Goal: Information Seeking & Learning: Learn about a topic

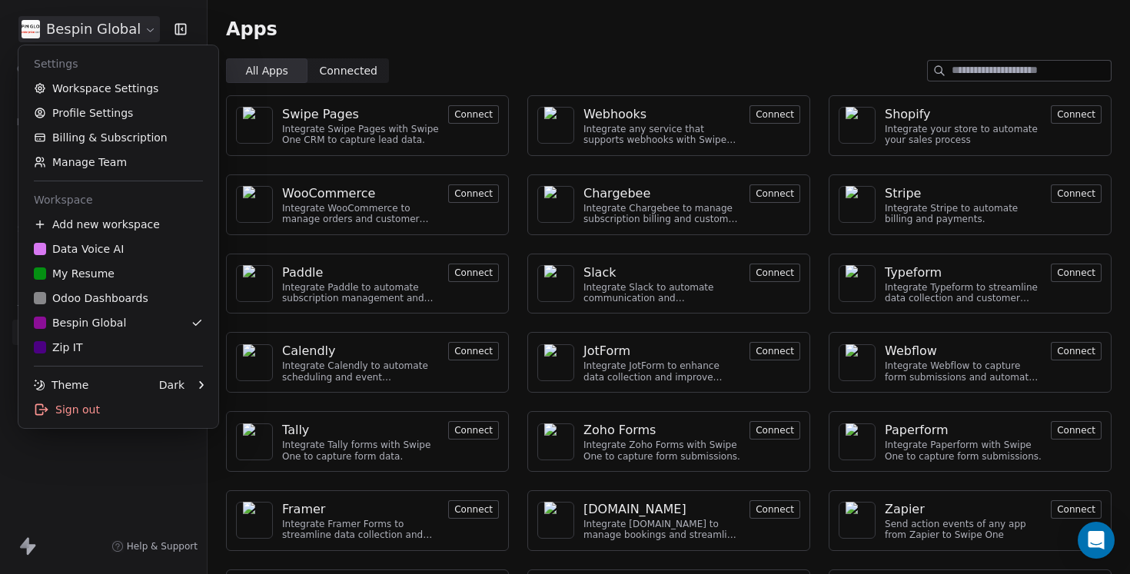
click at [117, 19] on html "Bespin Global Contacts People Marketing Workflows Campaigns Metrics & Events Sa…" at bounding box center [565, 287] width 1130 height 574
click at [103, 255] on div "Data Voice AI" at bounding box center [79, 248] width 90 height 15
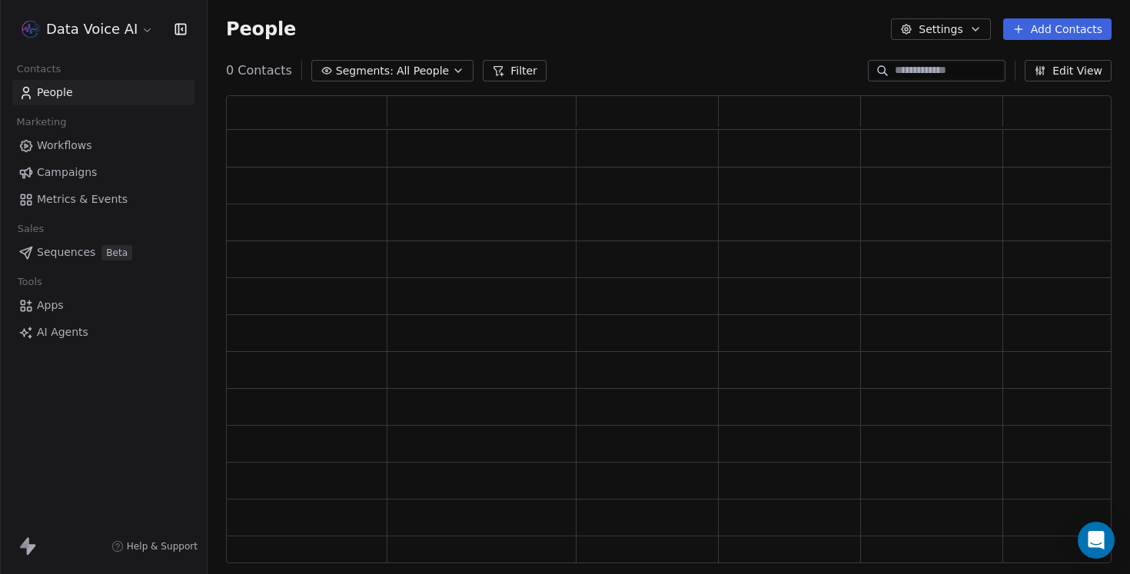
scroll to position [468, 885]
click at [80, 367] on link "AI Agents" at bounding box center [103, 359] width 182 height 25
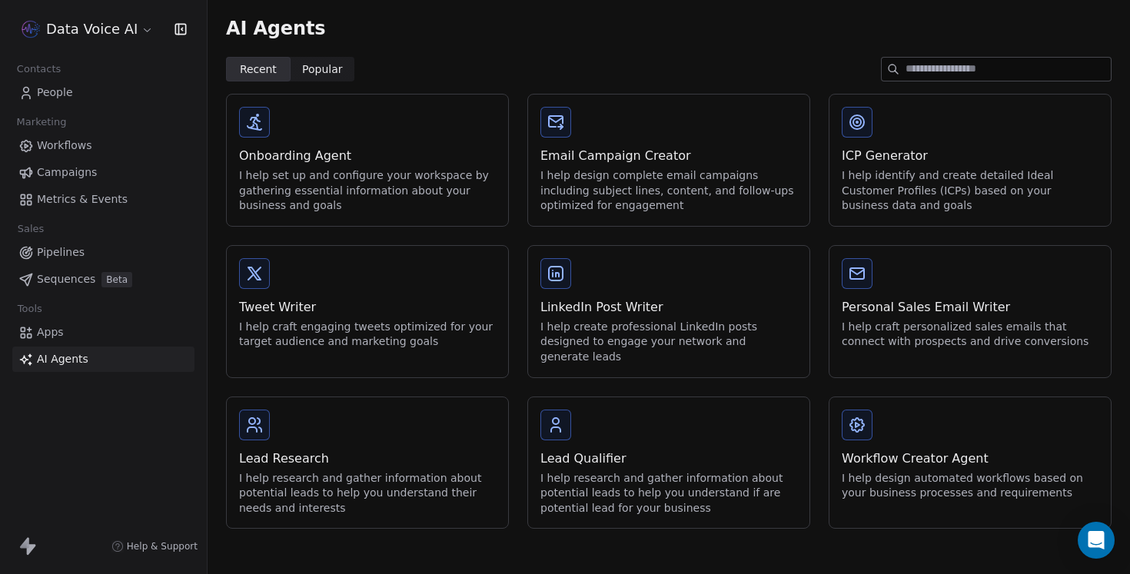
click at [49, 175] on span "Campaigns" at bounding box center [67, 172] width 60 height 16
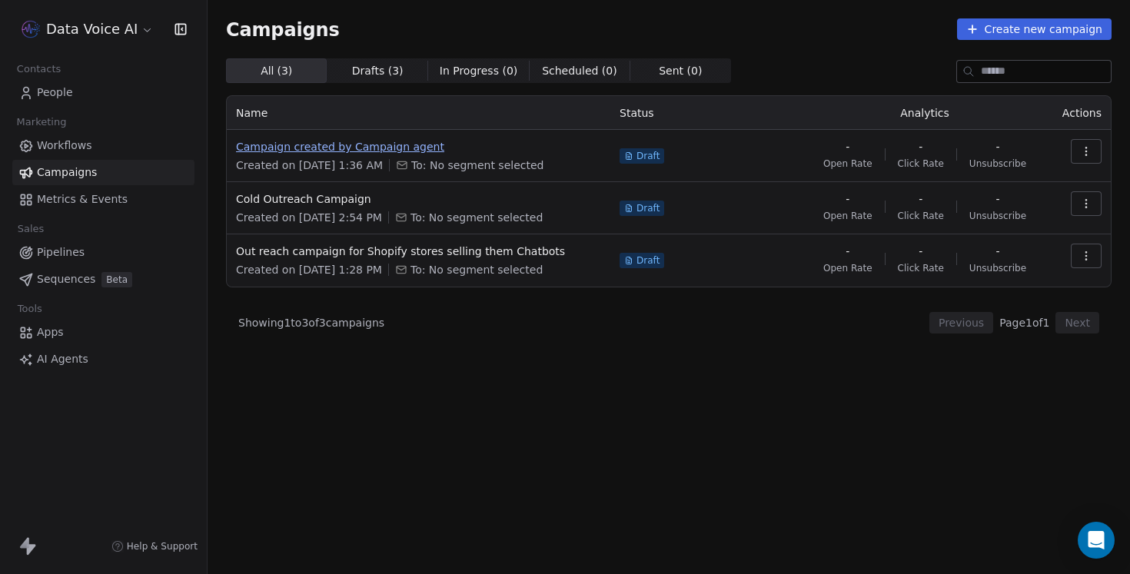
click at [362, 144] on span "Campaign created by Campaign agent" at bounding box center [418, 146] width 365 height 15
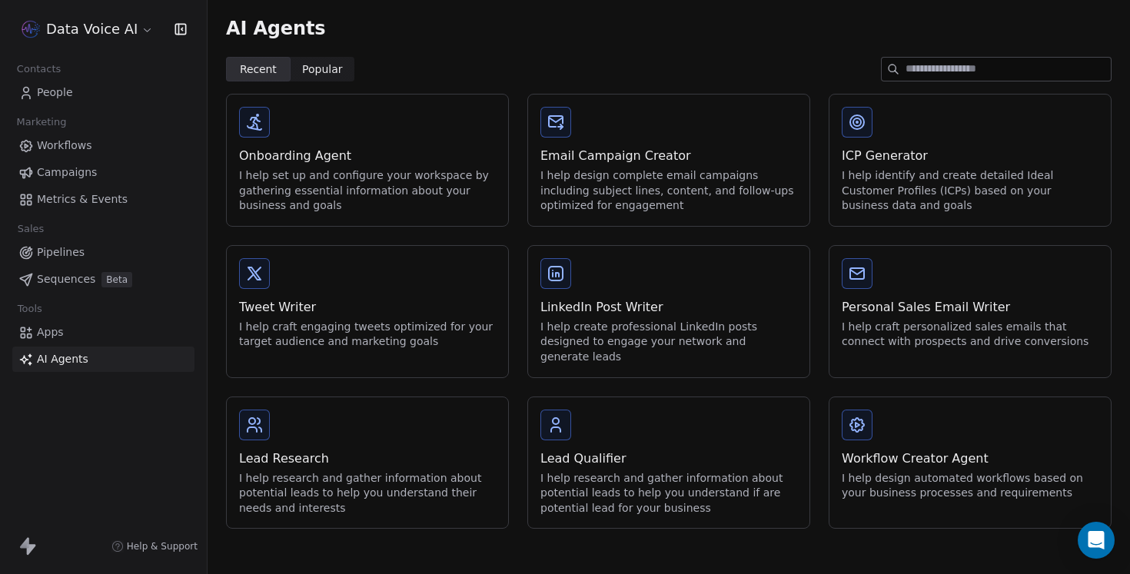
click at [327, 68] on span "Popular" at bounding box center [322, 69] width 41 height 16
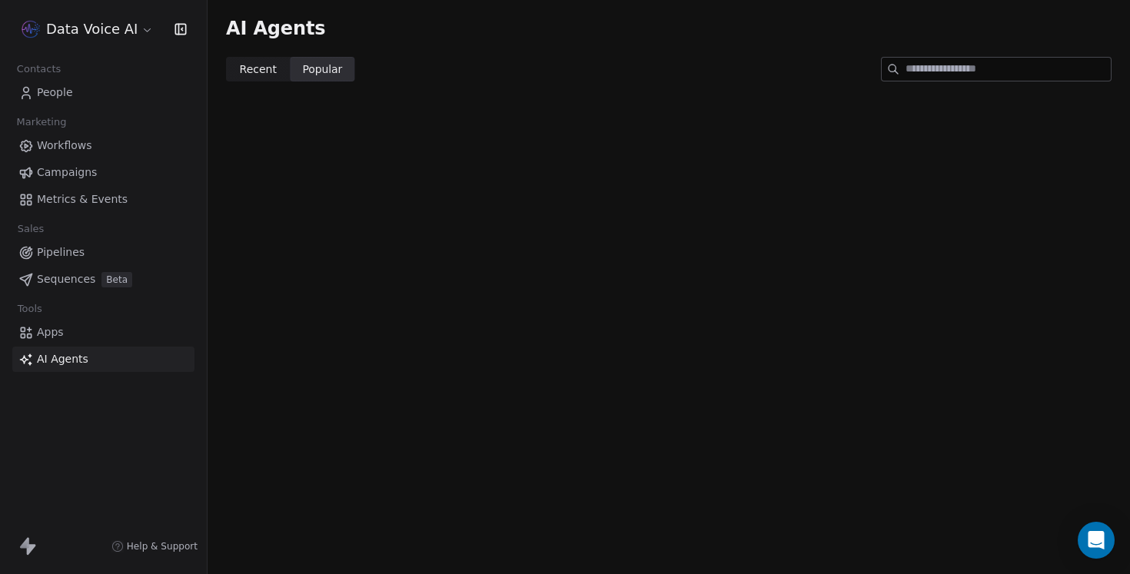
click at [267, 64] on span "Recent" at bounding box center [258, 69] width 37 height 16
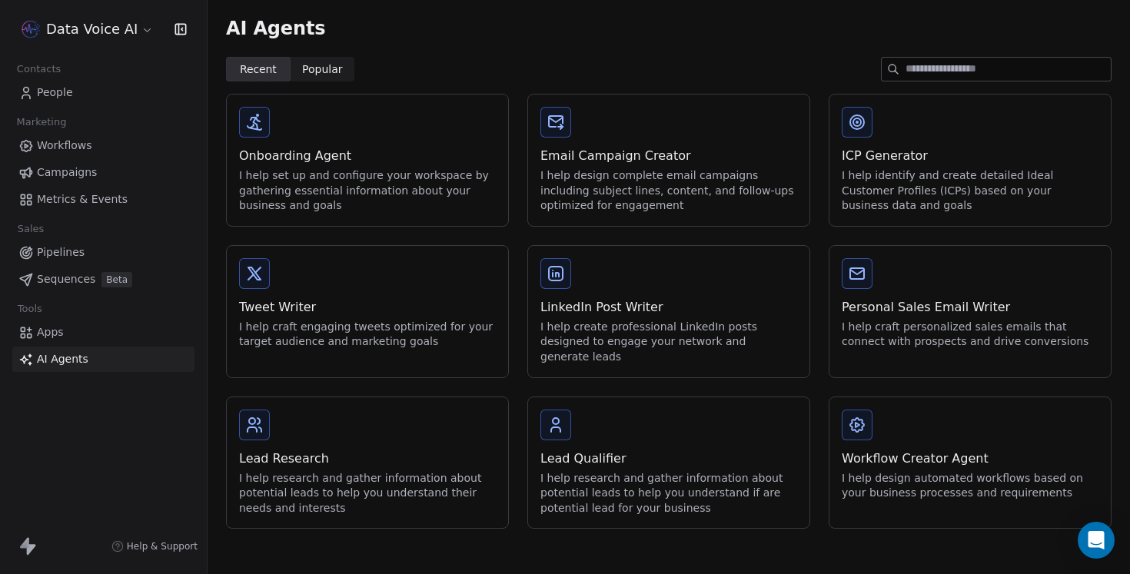
click at [311, 172] on div "I help set up and configure your workspace by gathering essential information a…" at bounding box center [367, 190] width 257 height 45
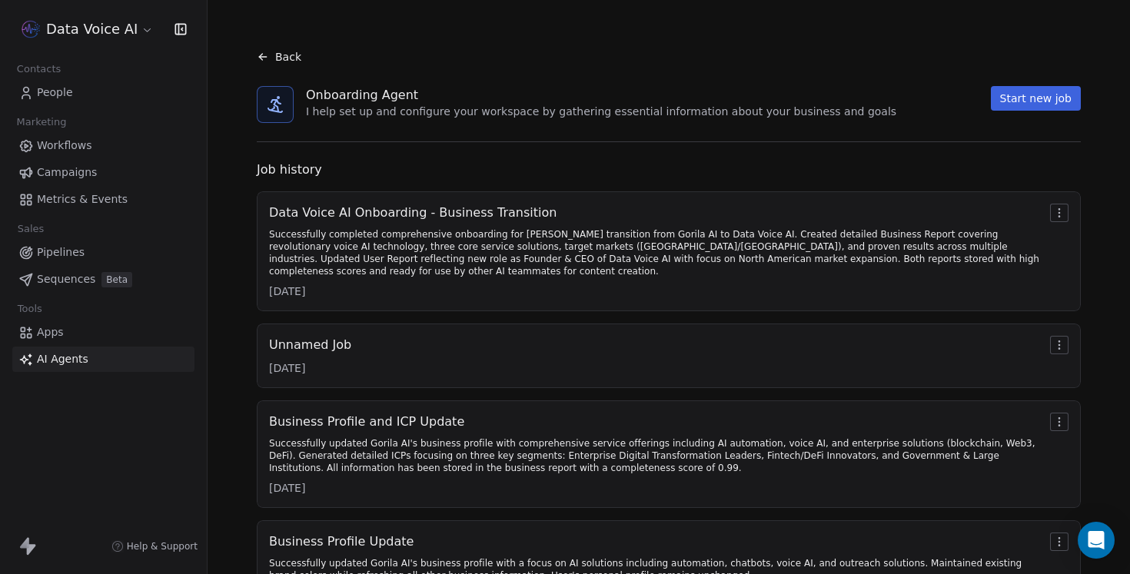
click at [364, 236] on div "Successfully completed comprehensive onboarding for [PERSON_NAME] transition fr…" at bounding box center [656, 252] width 775 height 49
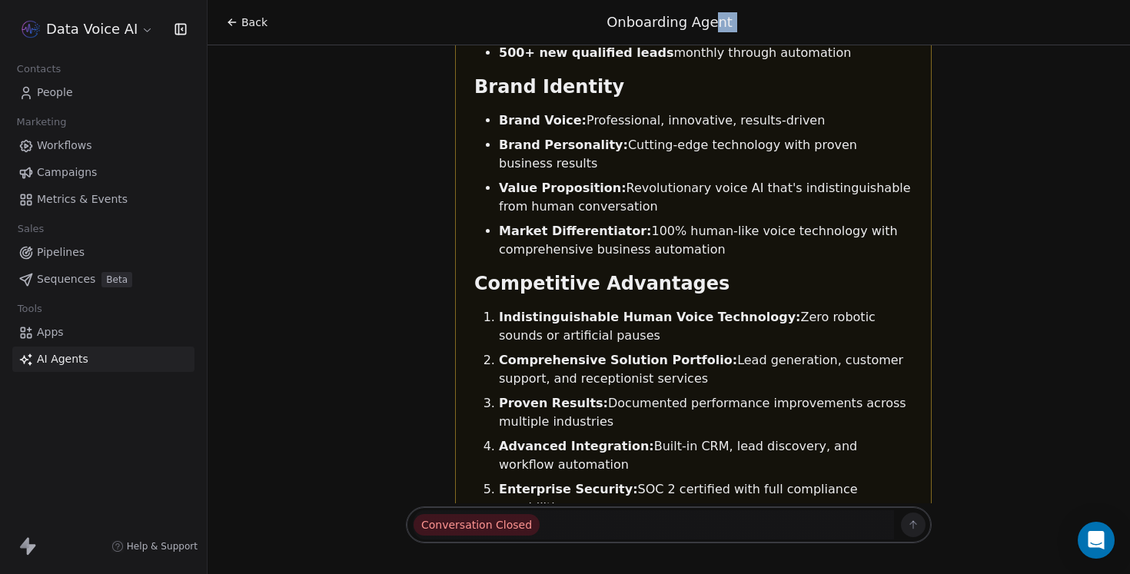
scroll to position [17647, 0]
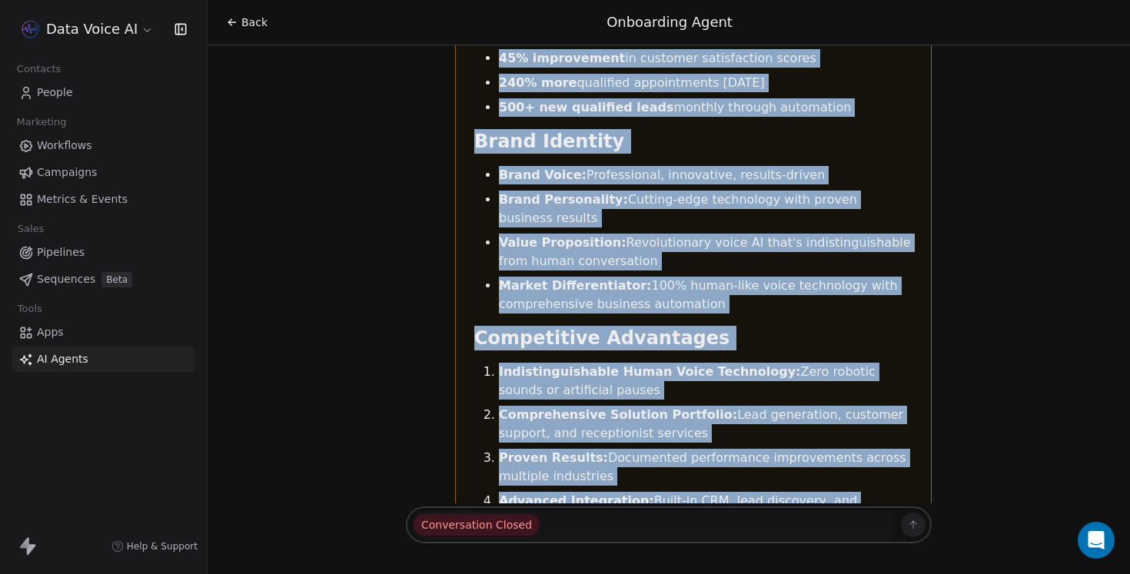
drag, startPoint x: 473, startPoint y: 346, endPoint x: 821, endPoint y: 434, distance: 359.1
copy div "Data Voice AI Business Report Company Overview Company Name: Data Voice AI Webs…"
